Goal: Task Accomplishment & Management: Complete application form

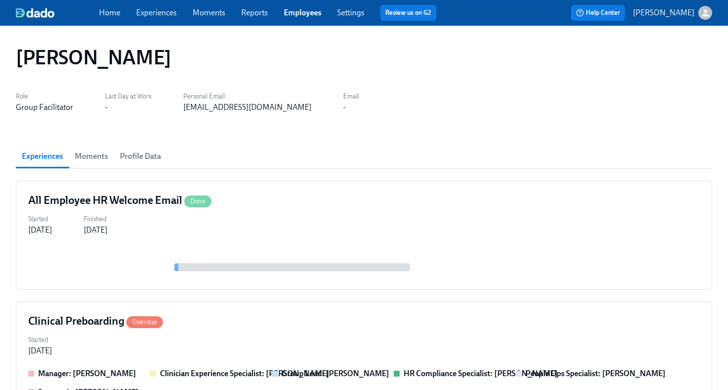
scroll to position [55, 0]
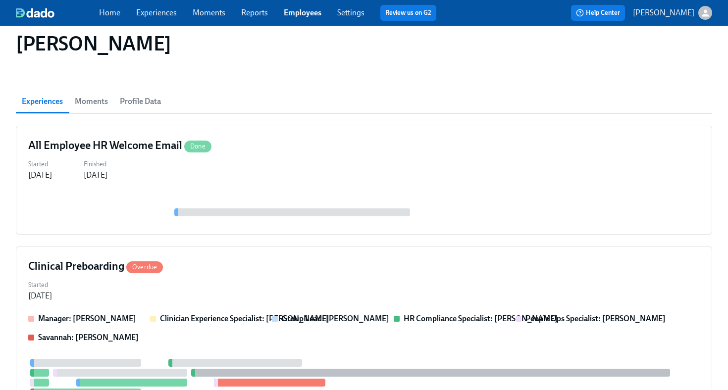
click at [308, 17] on link "Employees" at bounding box center [303, 12] width 38 height 9
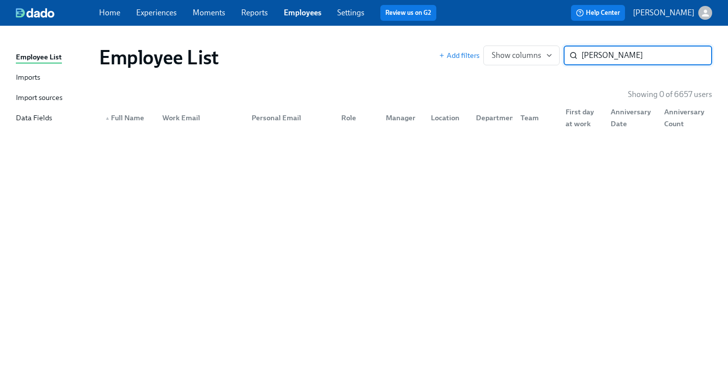
type input "[PERSON_NAME]"
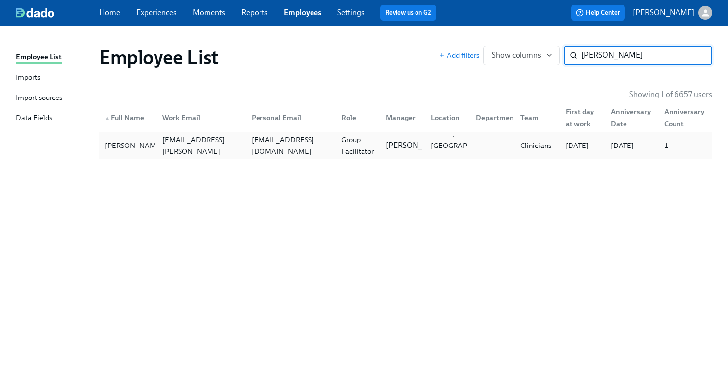
click at [356, 146] on div "Group Facilitator" at bounding box center [357, 146] width 41 height 24
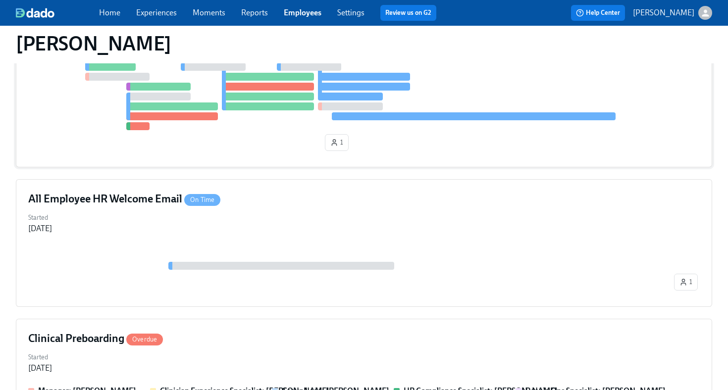
scroll to position [226, 0]
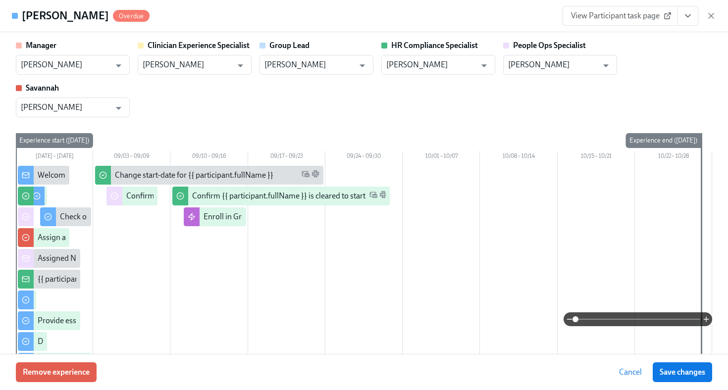
click at [640, 19] on span "View Participant task page" at bounding box center [620, 16] width 99 height 10
click at [691, 20] on icon "View task page" at bounding box center [688, 16] width 10 height 10
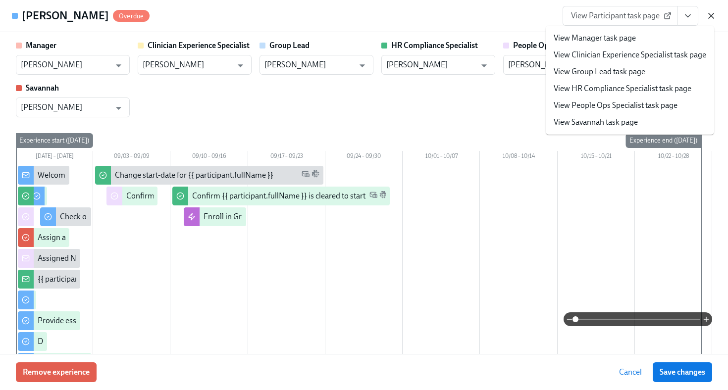
click at [710, 17] on icon "button" at bounding box center [711, 15] width 5 height 5
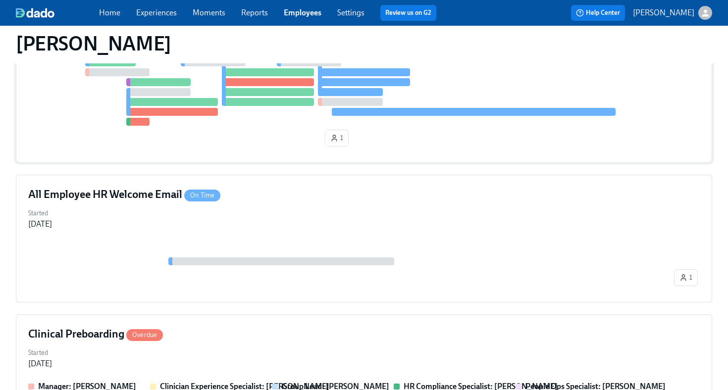
click at [273, 142] on div "1" at bounding box center [364, 100] width 672 height 102
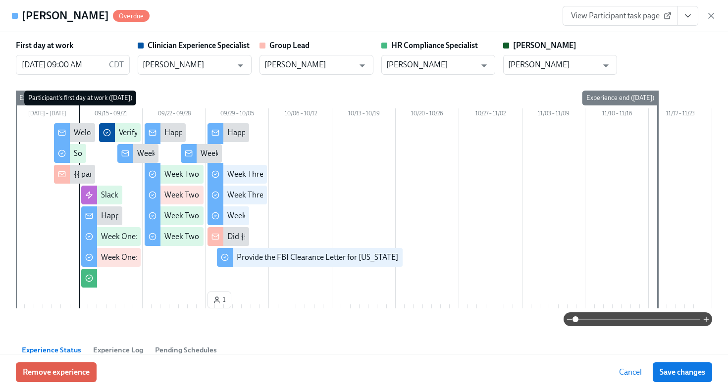
click at [685, 18] on icon "View task page" at bounding box center [688, 16] width 10 height 10
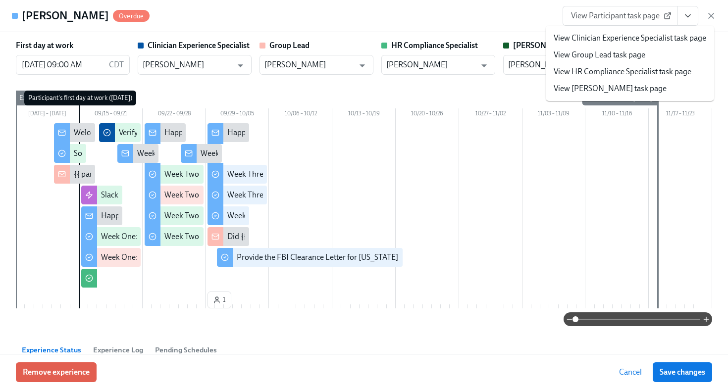
click at [655, 75] on link "View HR Compliance Specialist task page" at bounding box center [623, 71] width 138 height 11
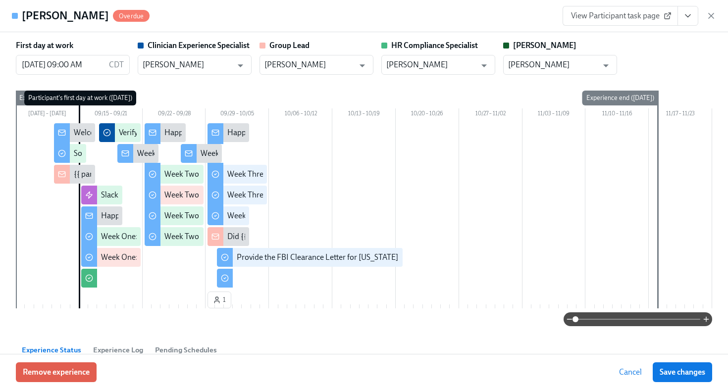
click at [682, 46] on div "First day at work 09/15/2025 09:00 AM CDT ​ Clinician Experience Specialist Mag…" at bounding box center [364, 57] width 697 height 35
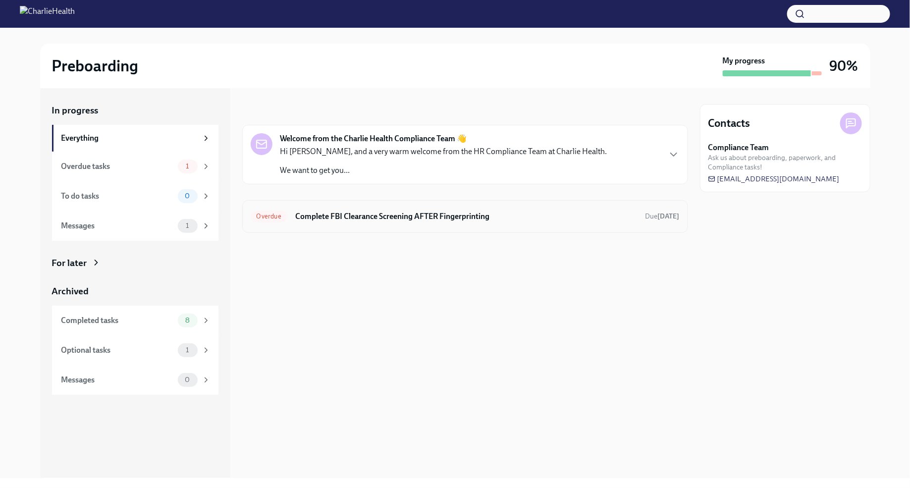
click at [393, 218] on h6 "Complete FBI Clearance Screening AFTER Fingerprinting" at bounding box center [466, 216] width 342 height 11
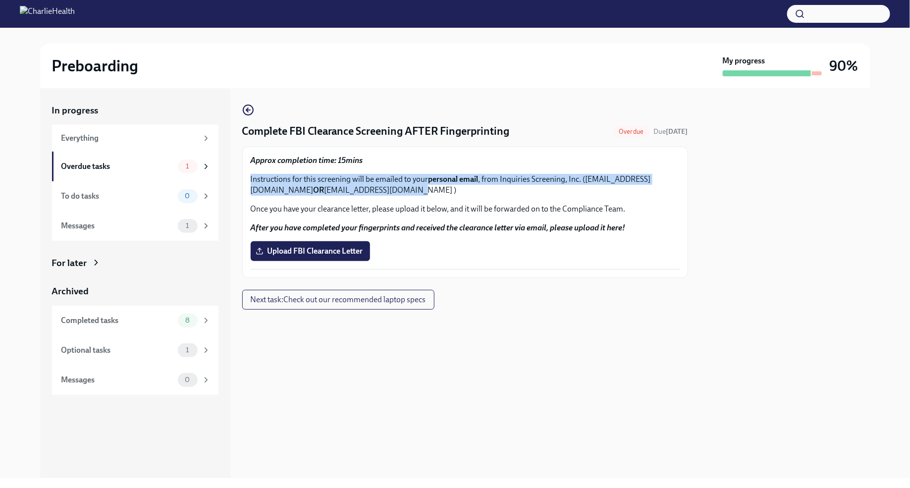
drag, startPoint x: 250, startPoint y: 179, endPoint x: 479, endPoint y: 193, distance: 229.3
click at [479, 193] on p "Instructions for this screening will be emailed to your personal email , from I…" at bounding box center [465, 185] width 429 height 22
copy p "Instructions for this screening will be emailed to your personal email , from I…"
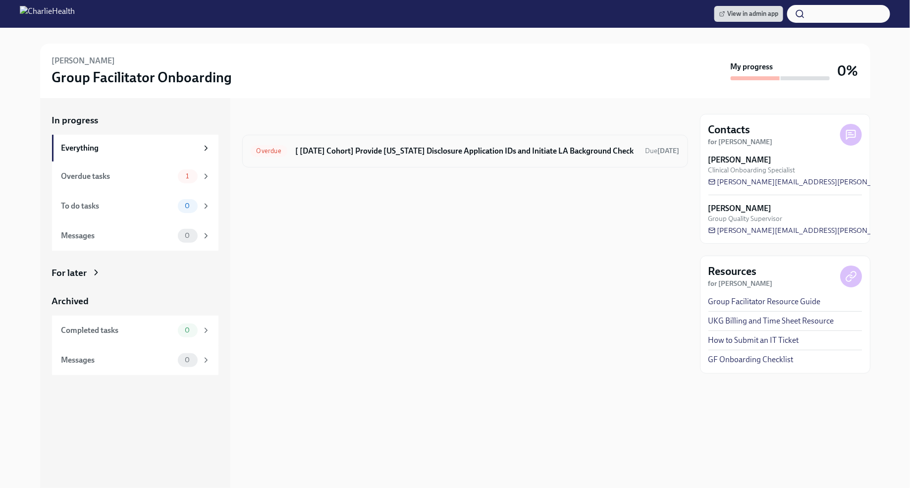
click at [514, 153] on h6 "[ [DATE] Cohort] Provide [US_STATE] Disclosure Application IDs and Initiate LA …" at bounding box center [466, 151] width 342 height 11
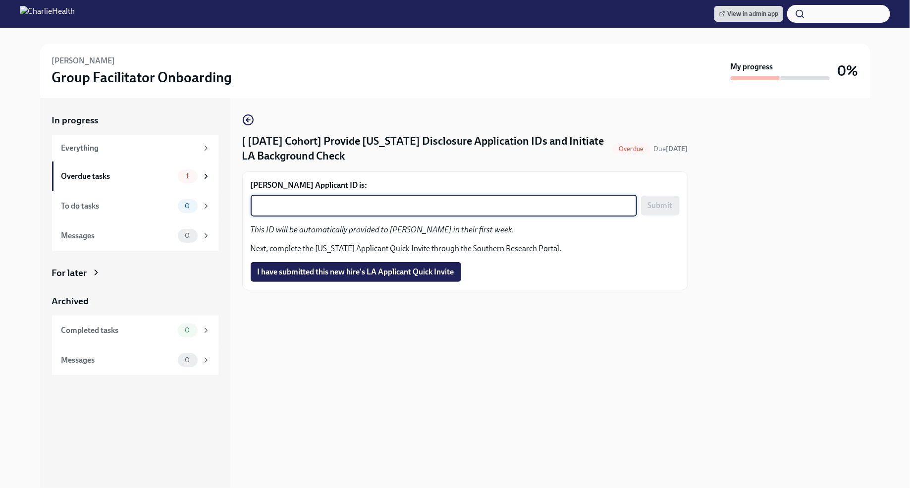
click at [483, 204] on textarea "[PERSON_NAME] Applicant ID is:" at bounding box center [444, 206] width 375 height 12
paste textarea "1254362"
type textarea "1254362"
click at [655, 202] on span "Submit" at bounding box center [660, 206] width 25 height 10
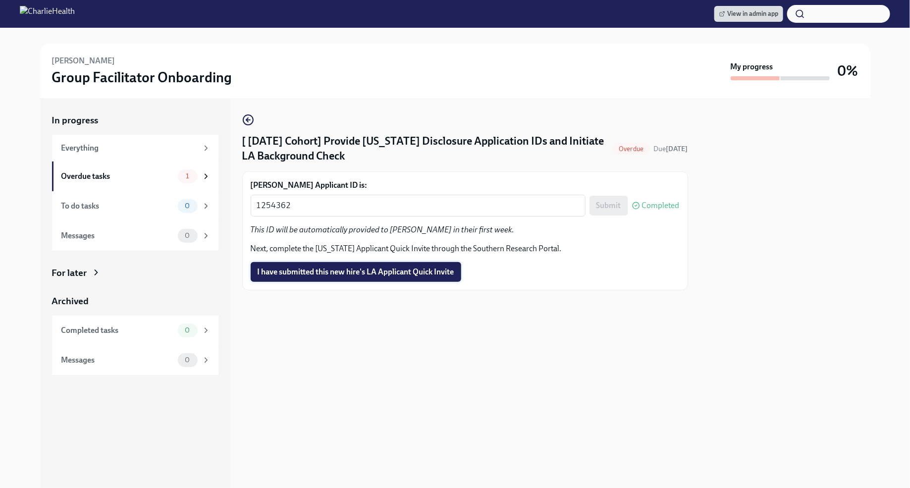
click at [394, 274] on span "I have submitted this new hire's LA Applicant Quick Invite" at bounding box center [356, 272] width 197 height 10
